Goal: Book appointment/travel/reservation

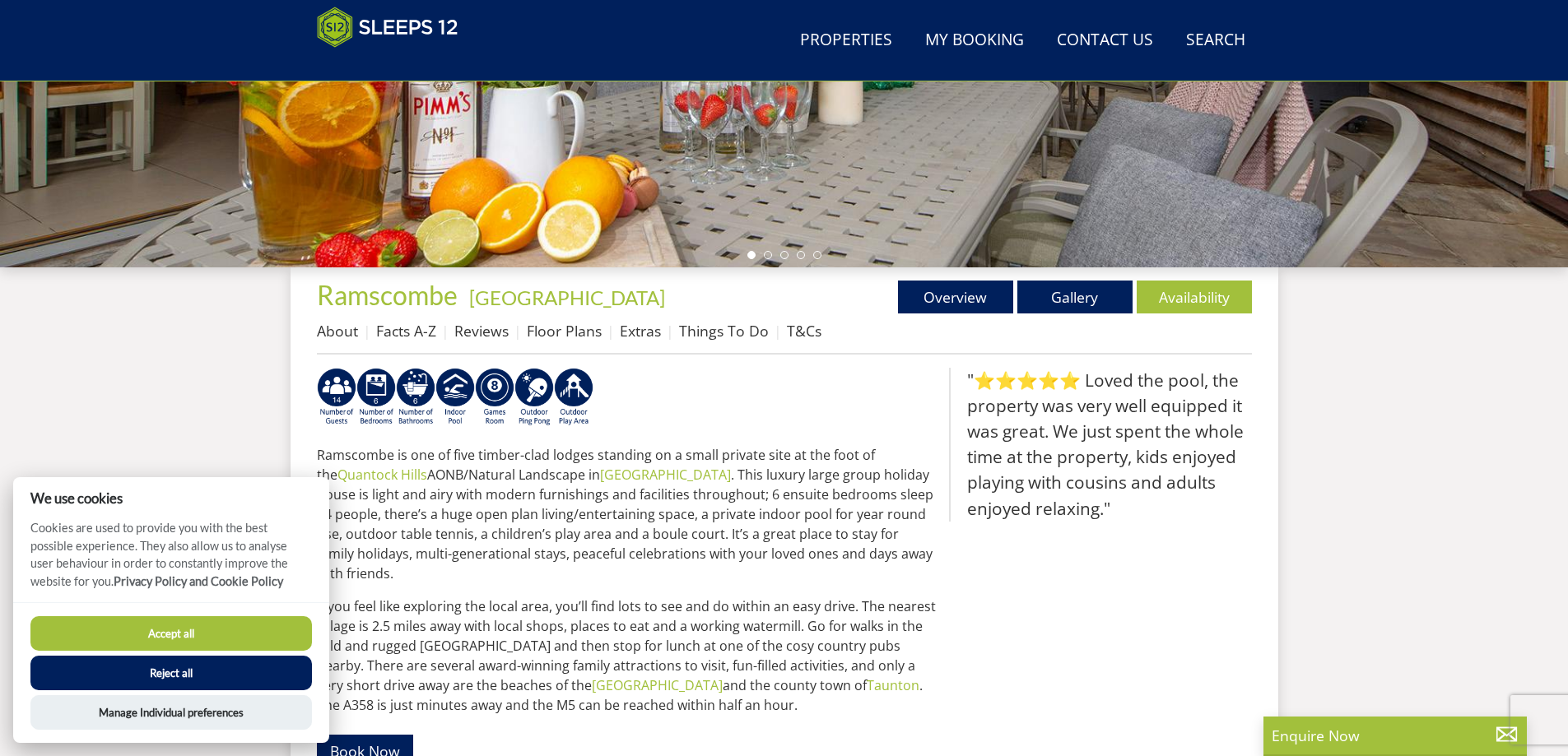
scroll to position [509, 0]
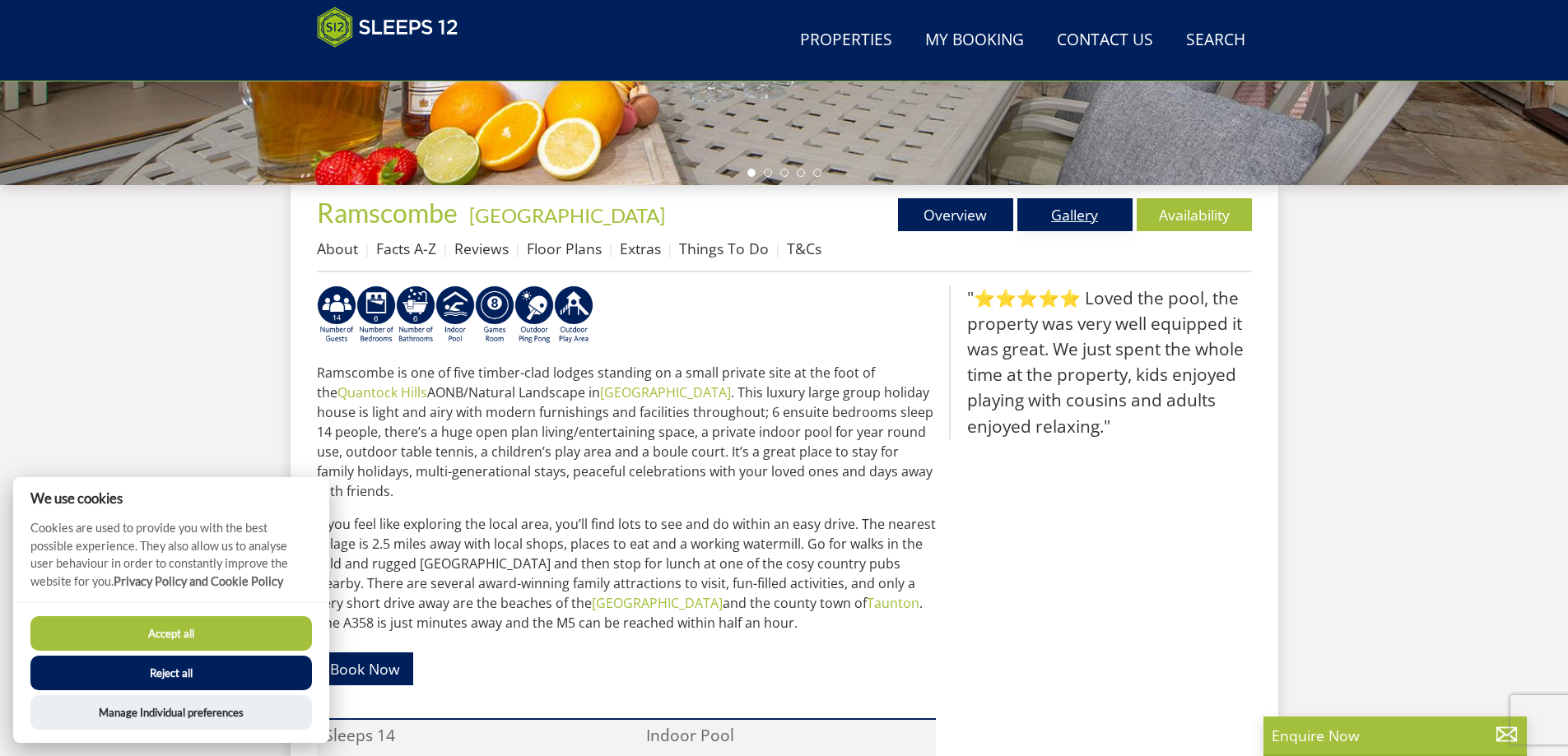
click at [1093, 207] on link "Gallery" at bounding box center [1075, 215] width 115 height 33
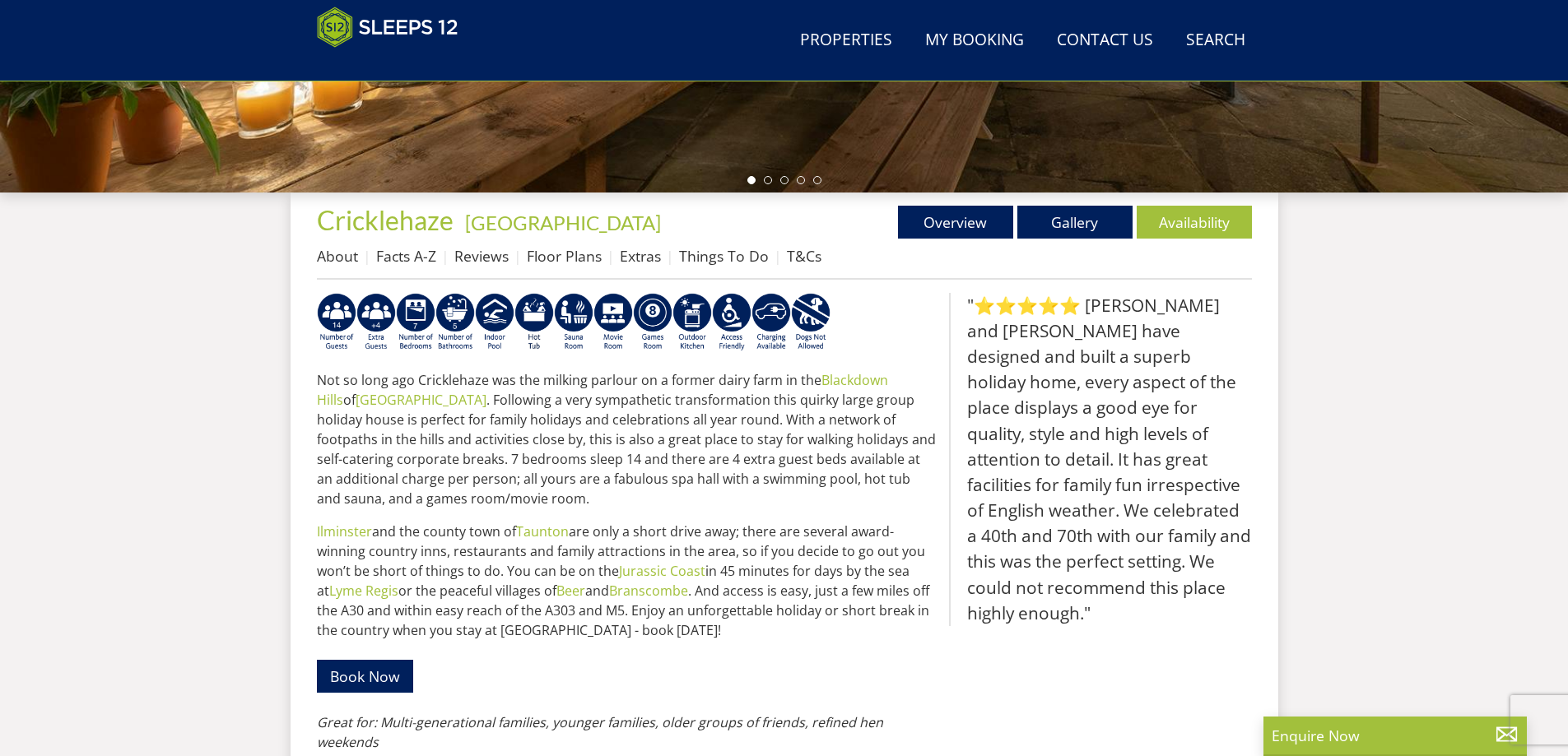
scroll to position [507, 0]
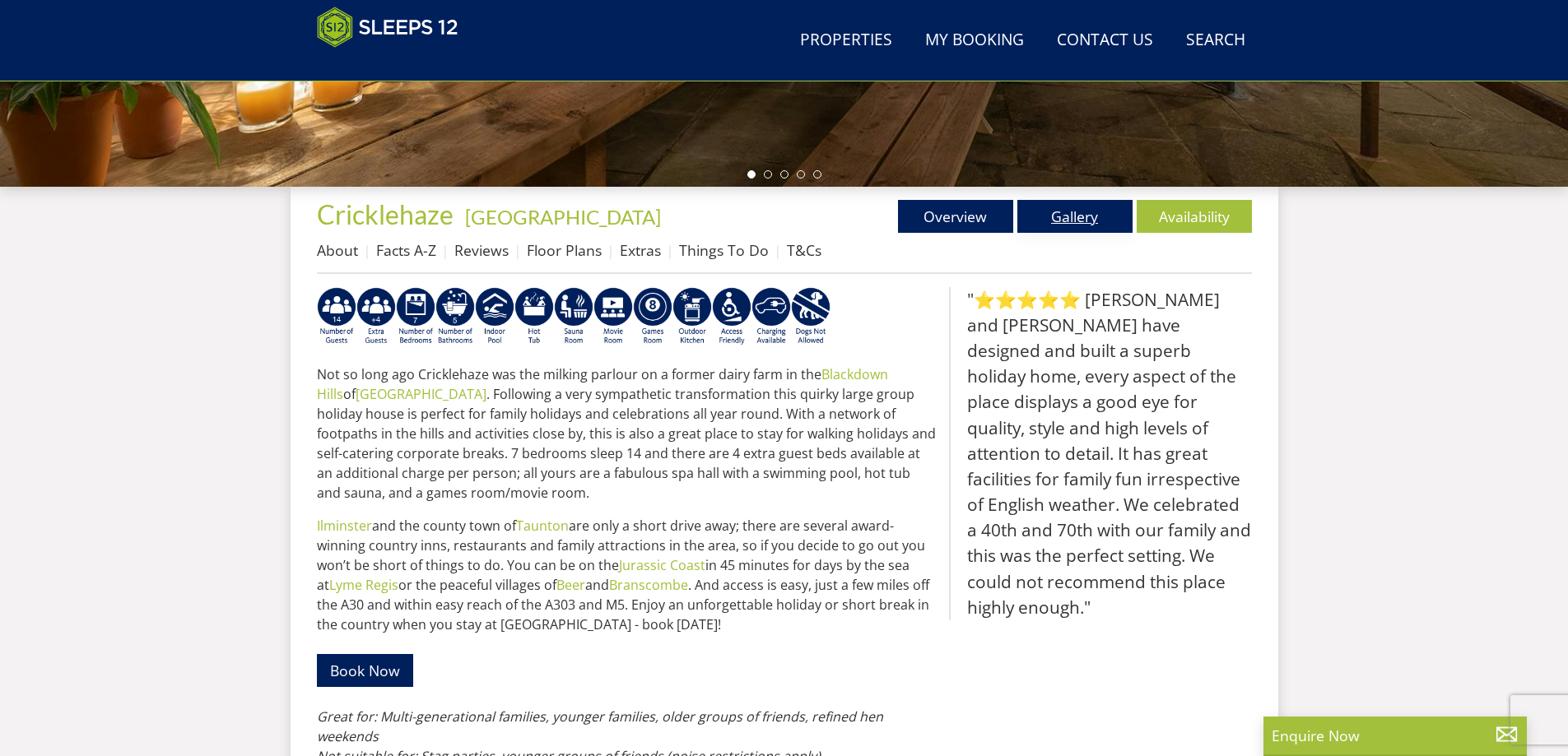
click at [1080, 216] on link "Gallery" at bounding box center [1075, 217] width 115 height 33
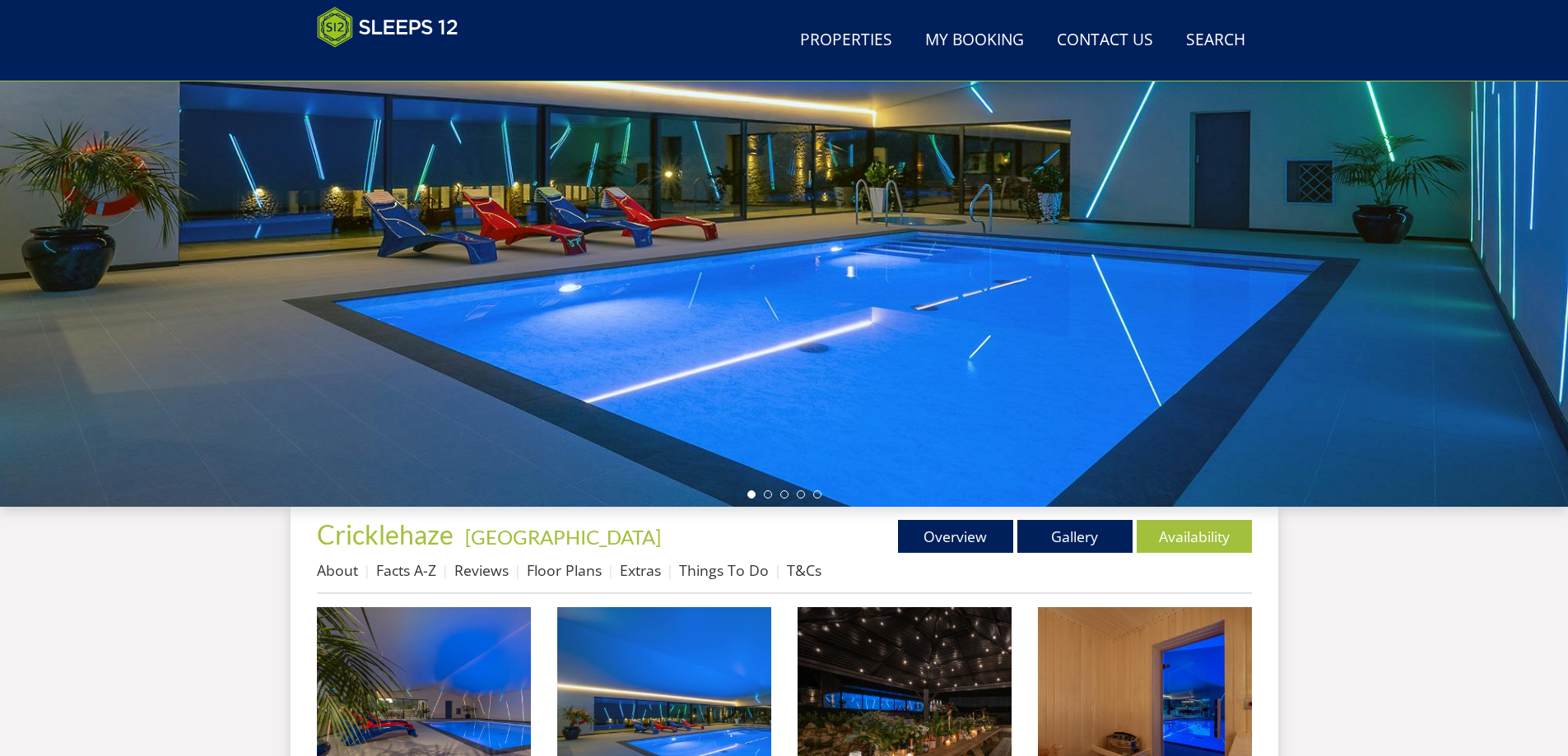
scroll to position [195, 0]
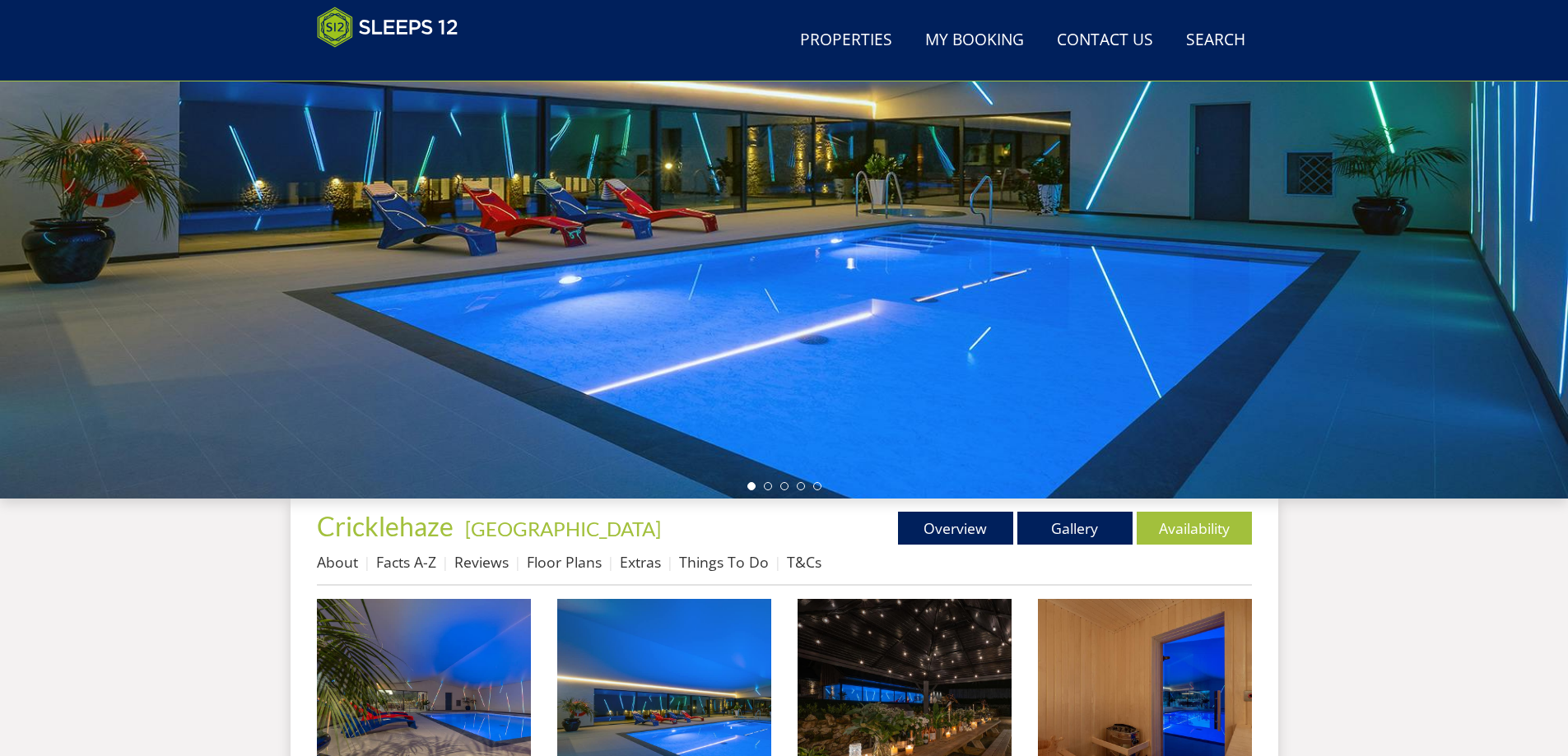
click at [776, 485] on ul at bounding box center [784, 486] width 74 height 8
click at [764, 477] on div at bounding box center [784, 210] width 1568 height 576
click at [768, 489] on li at bounding box center [767, 486] width 8 height 8
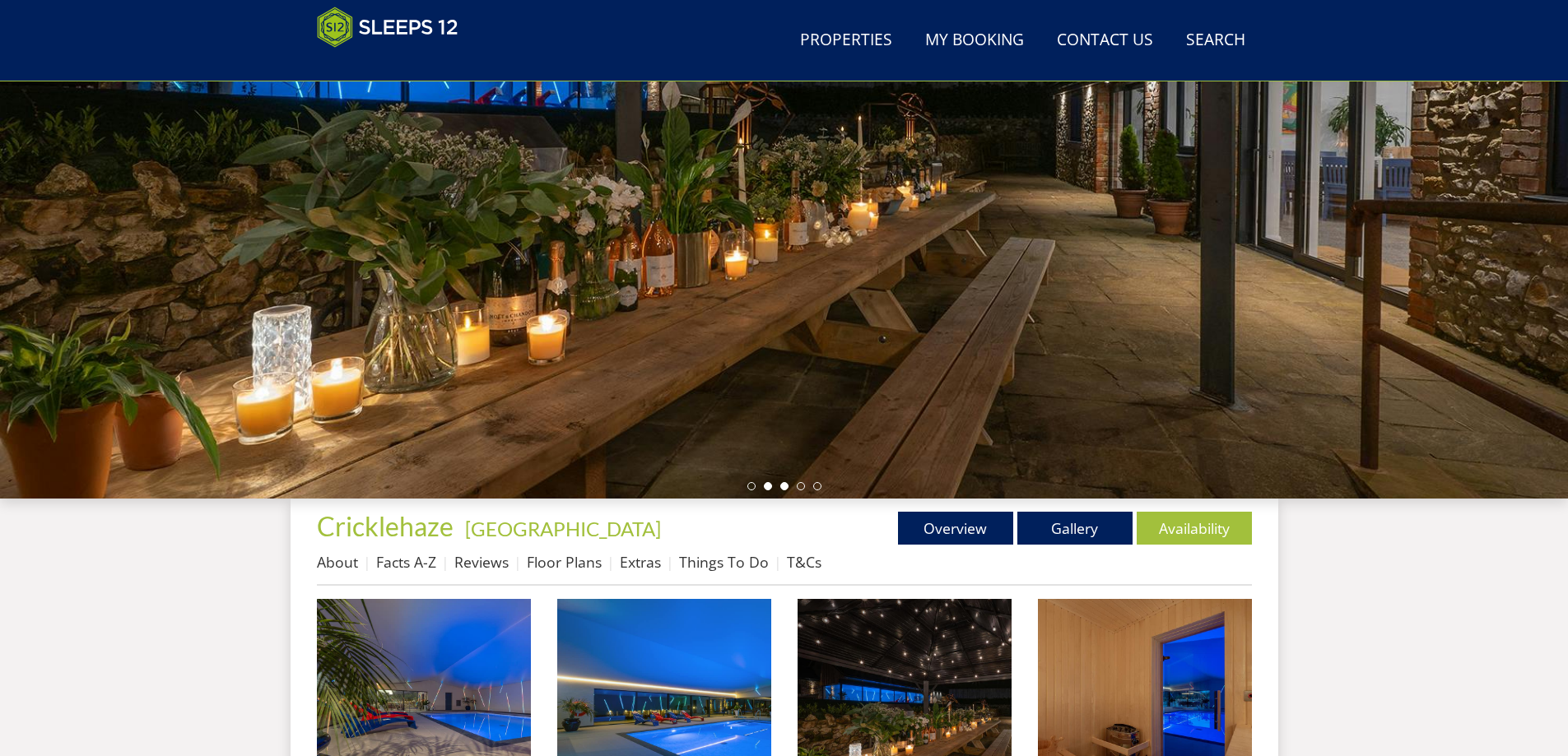
click at [782, 482] on li at bounding box center [784, 486] width 8 height 8
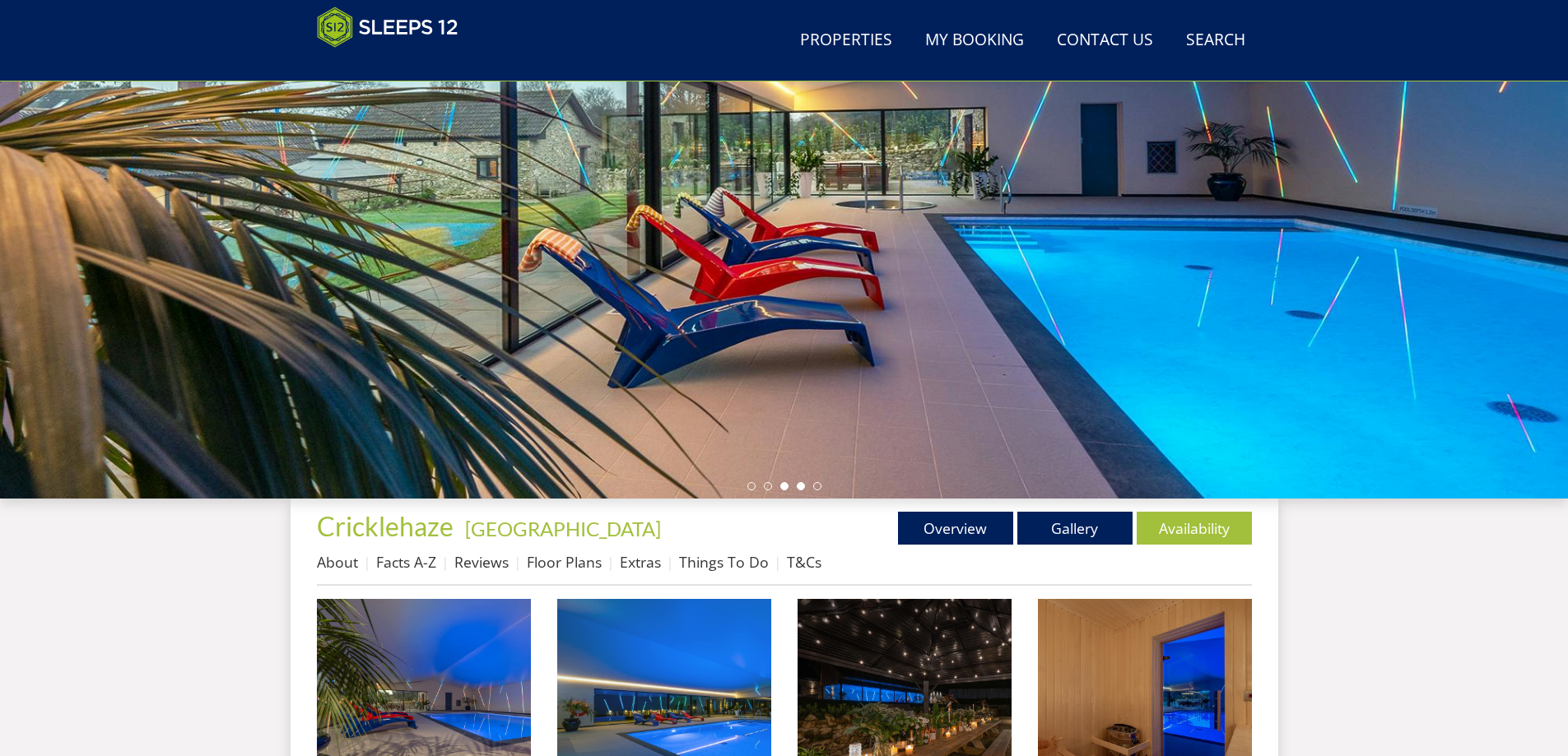
click at [801, 482] on li at bounding box center [801, 486] width 8 height 8
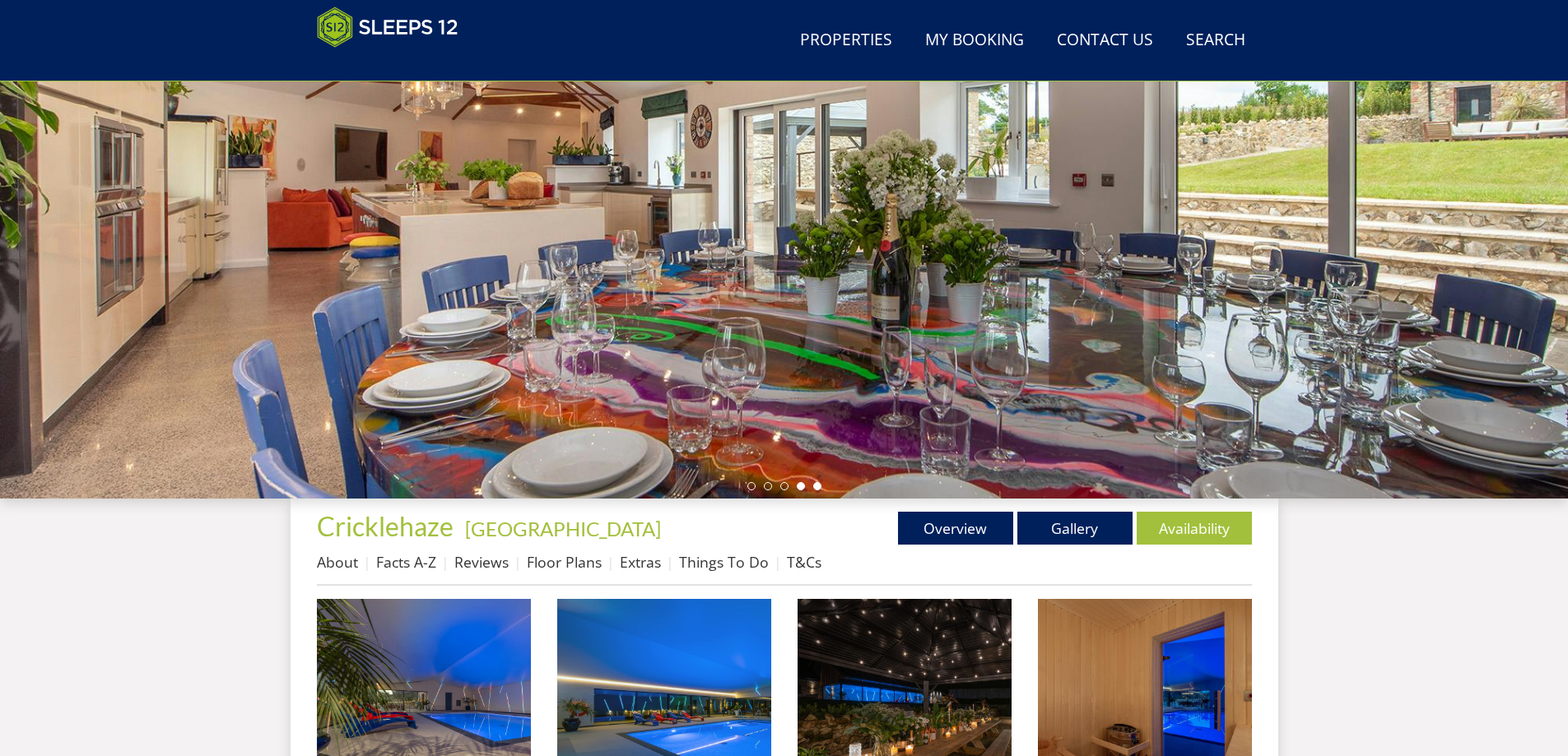
click at [815, 484] on li at bounding box center [817, 486] width 8 height 8
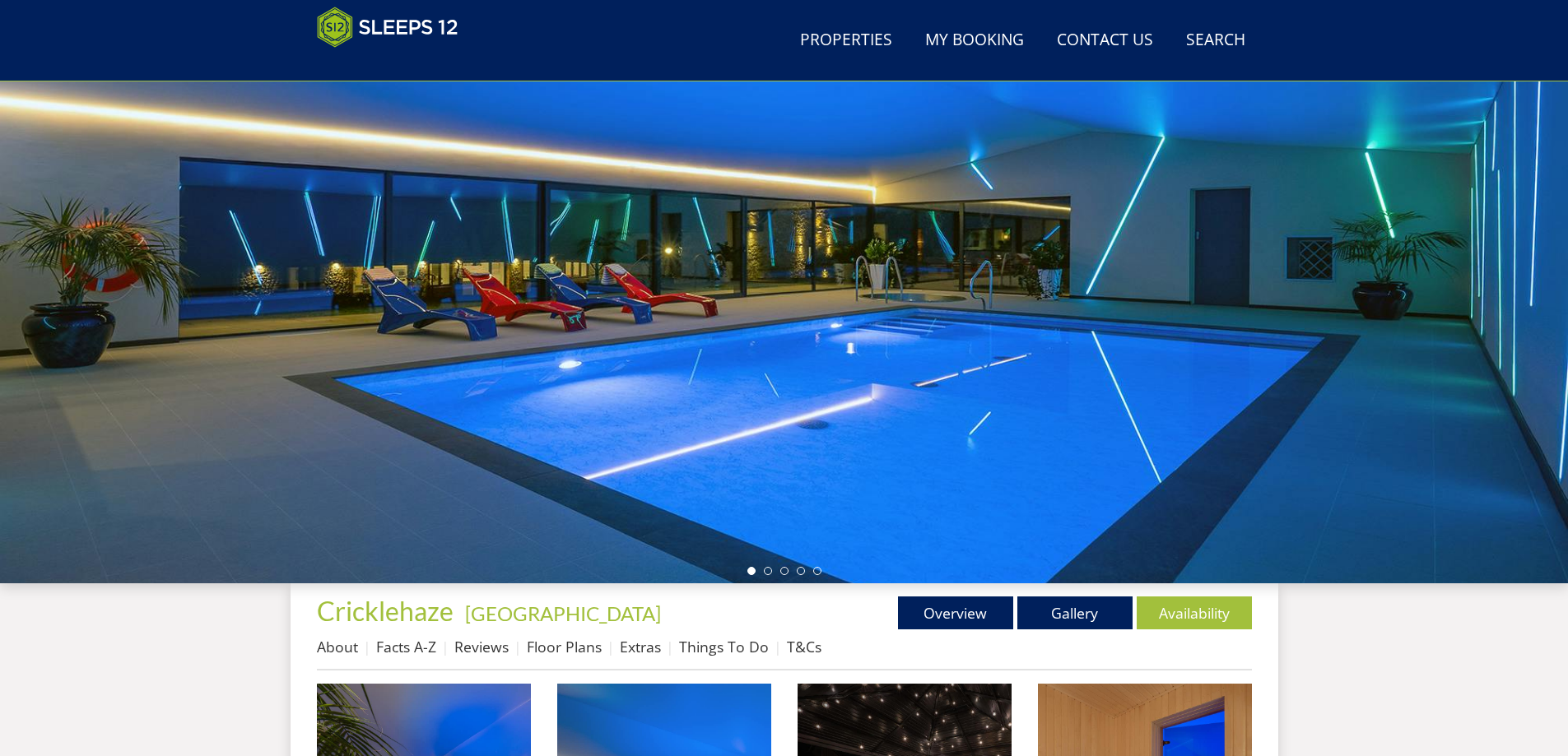
scroll to position [63, 0]
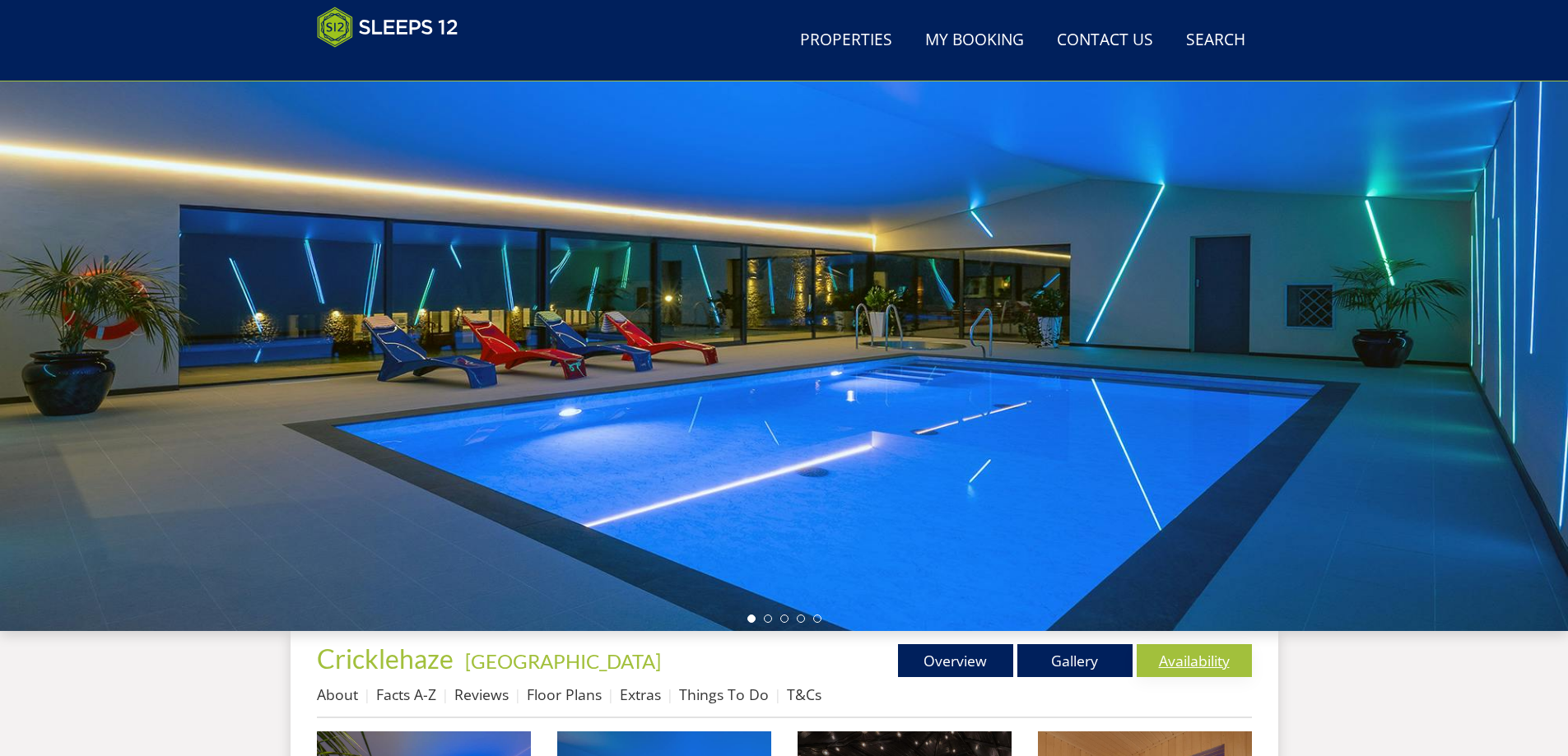
click at [1206, 663] on link "Availability" at bounding box center [1194, 661] width 115 height 33
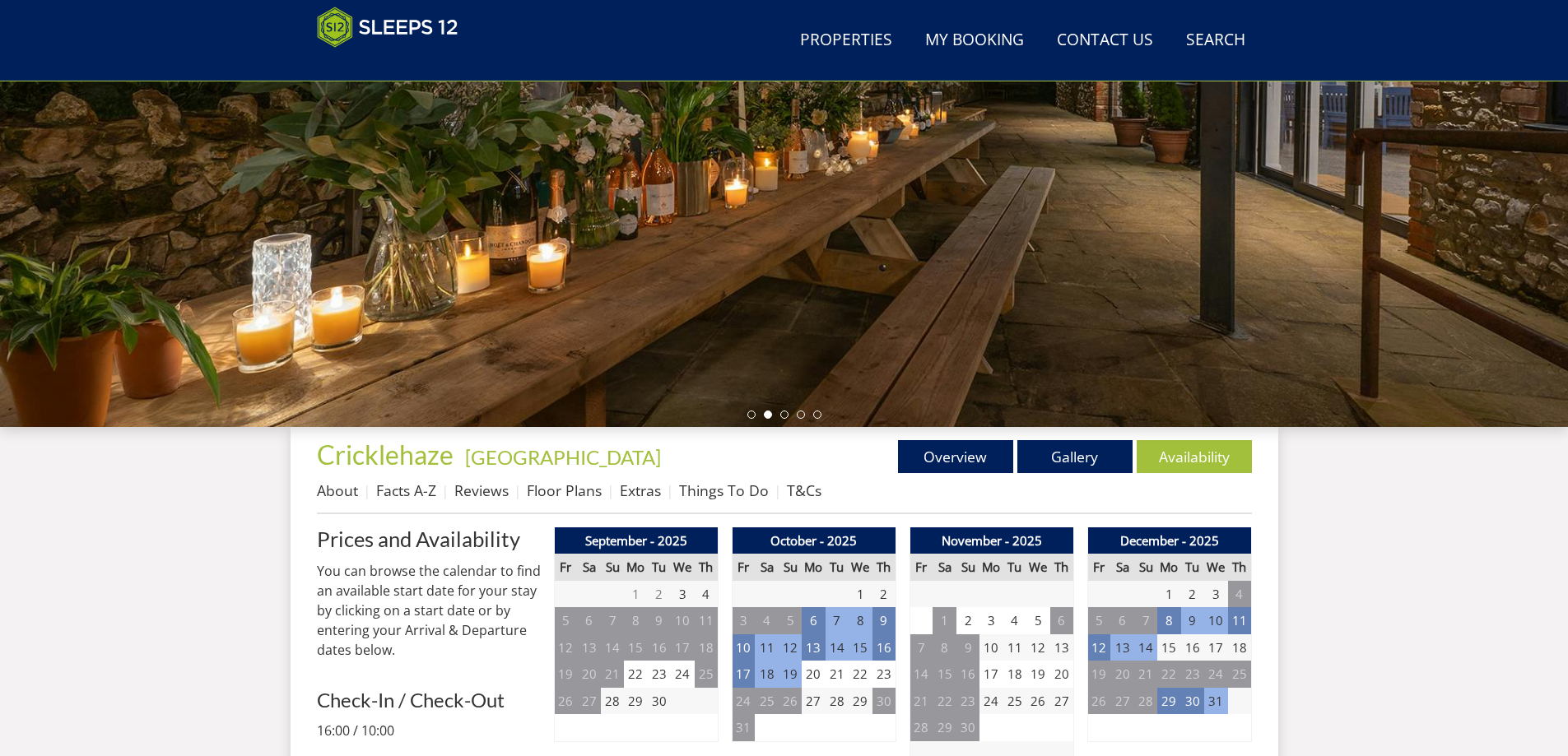
scroll to position [117, 0]
